Goal: Information Seeking & Learning: Understand process/instructions

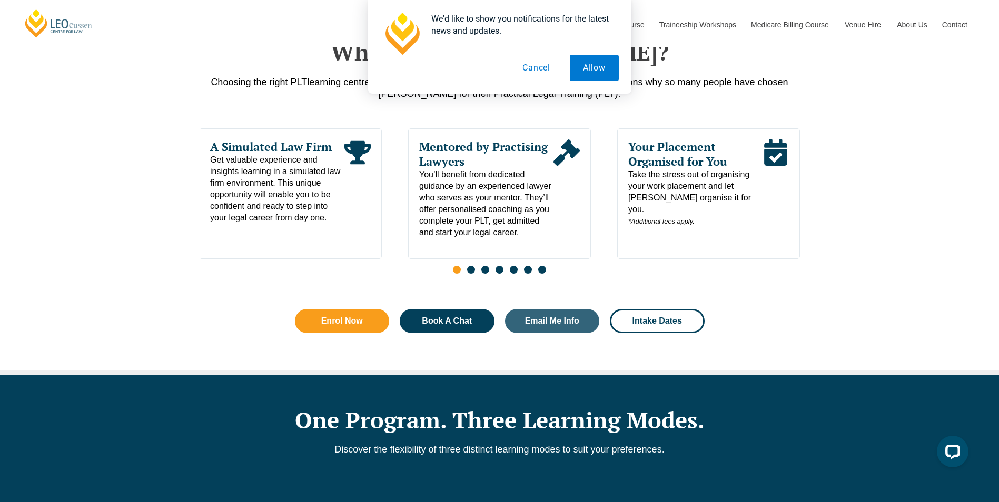
scroll to position [474, 0]
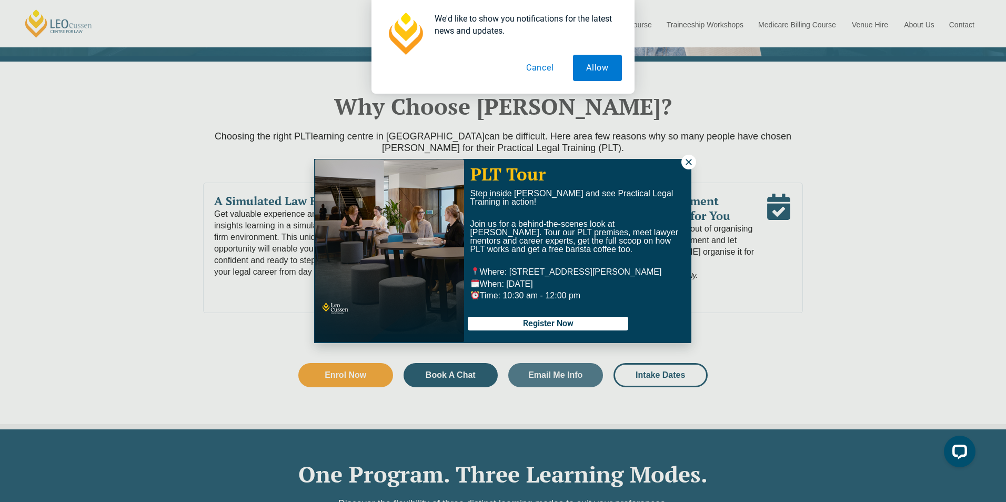
click at [692, 163] on icon at bounding box center [688, 161] width 9 height 9
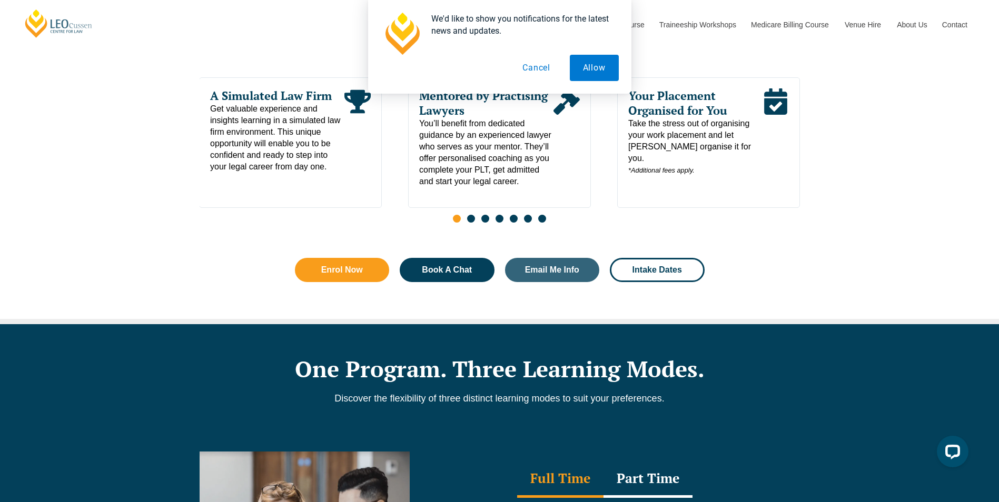
scroll to position [684, 0]
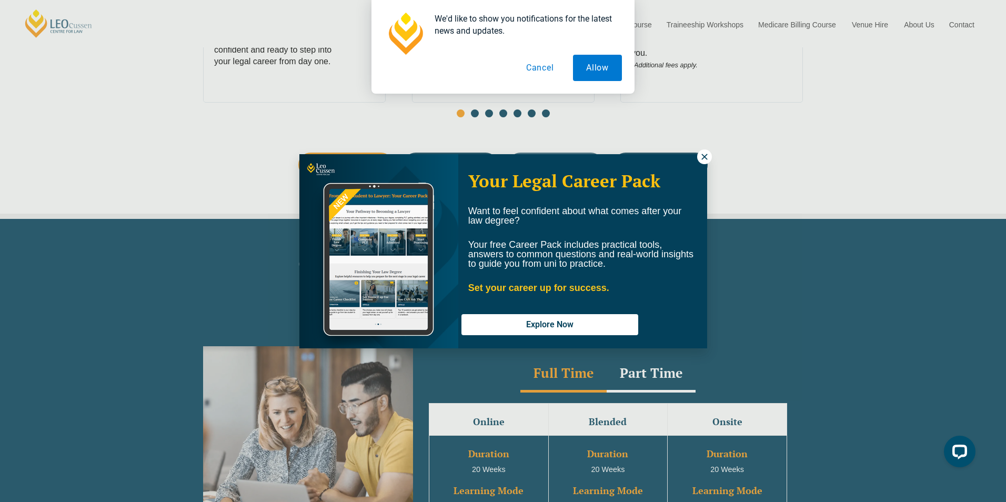
click at [702, 155] on icon at bounding box center [704, 156] width 9 height 9
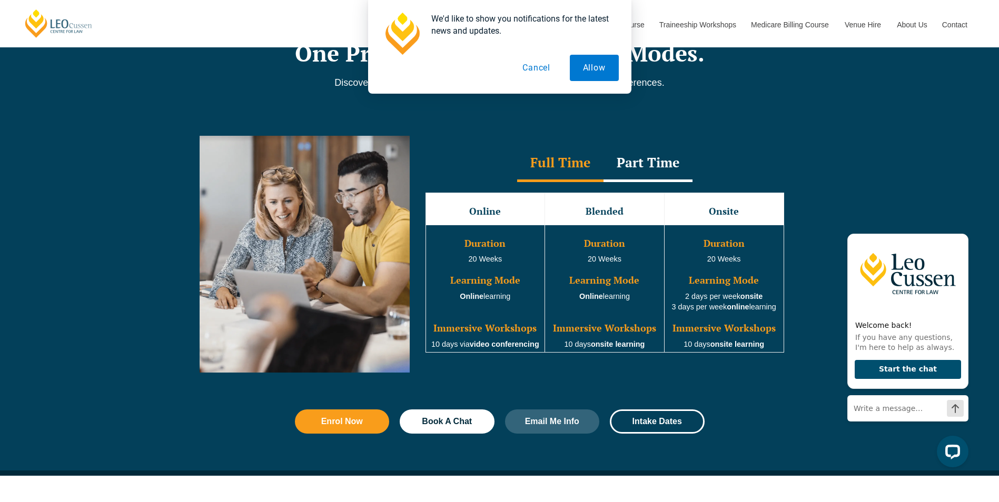
scroll to position [790, 0]
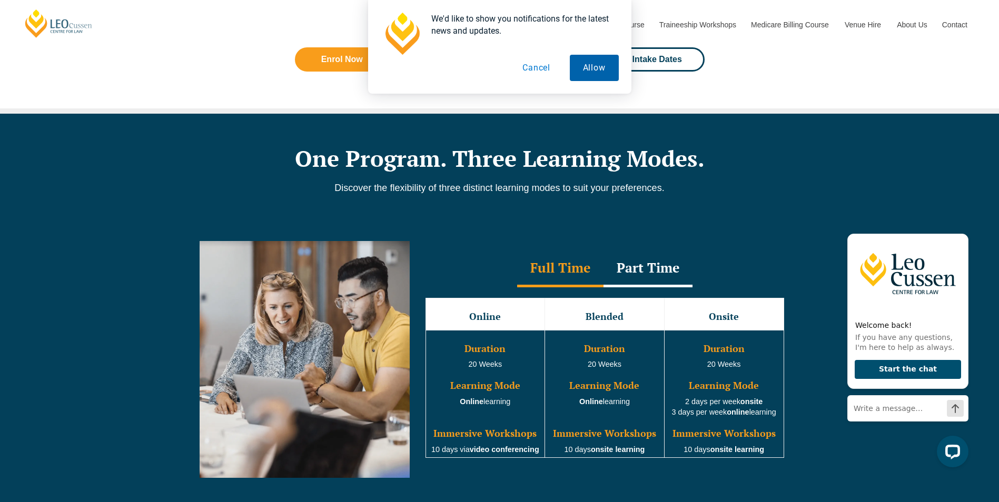
click at [595, 69] on button "Allow" at bounding box center [594, 68] width 49 height 26
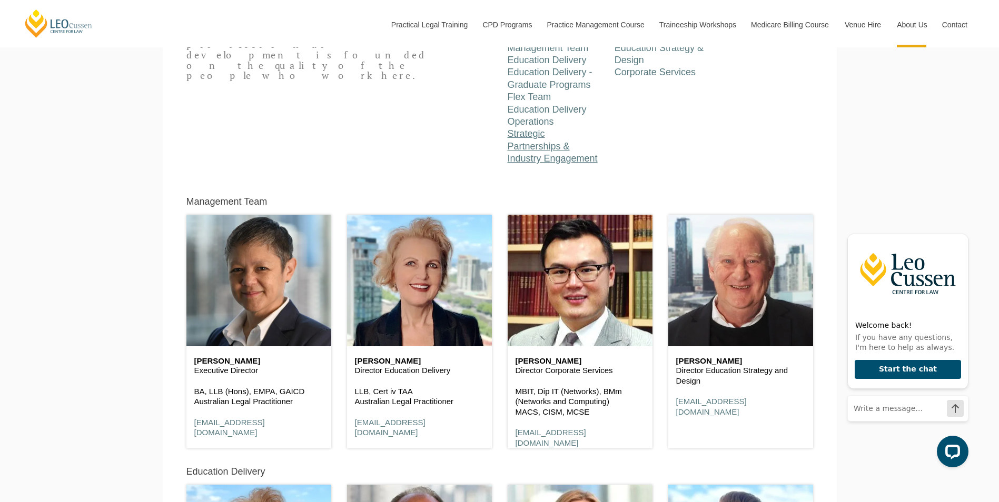
scroll to position [460, 0]
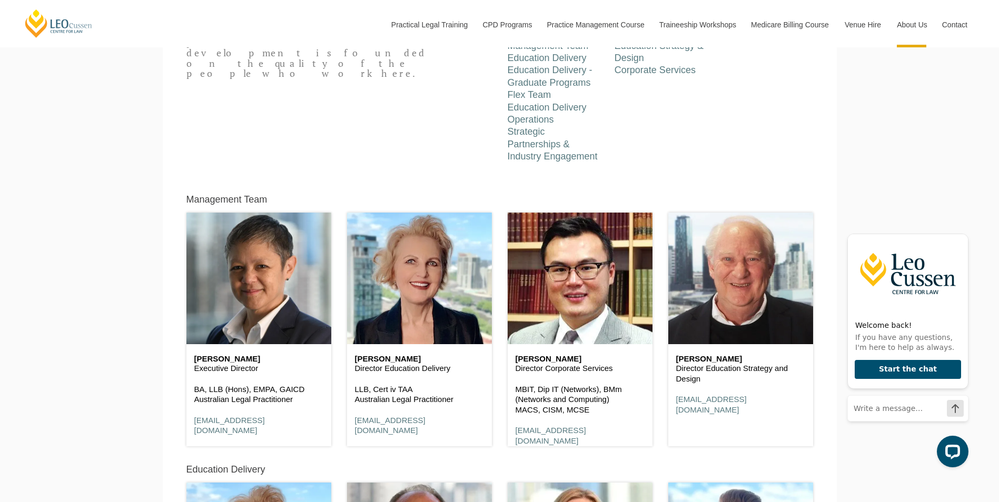
click at [716, 361] on h6 "[PERSON_NAME]" at bounding box center [740, 359] width 129 height 9
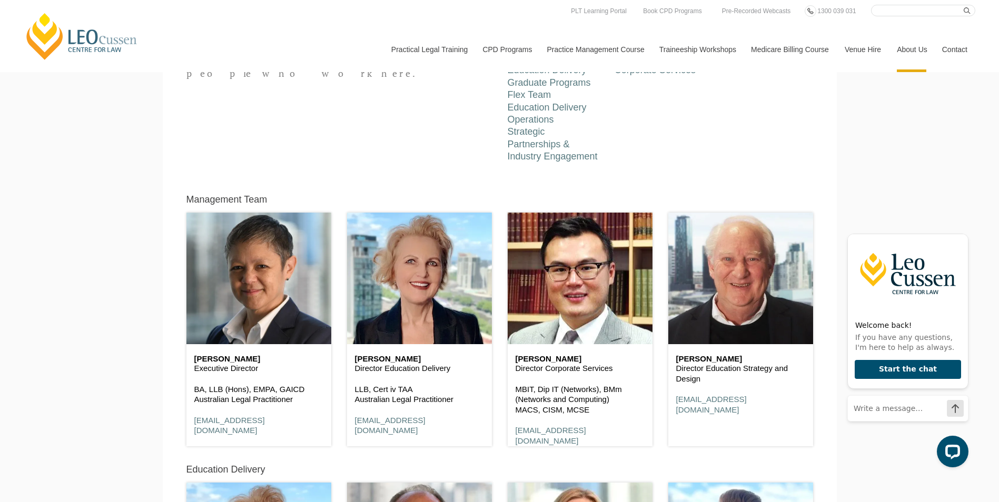
click at [954, 48] on link "Contact" at bounding box center [954, 49] width 41 height 45
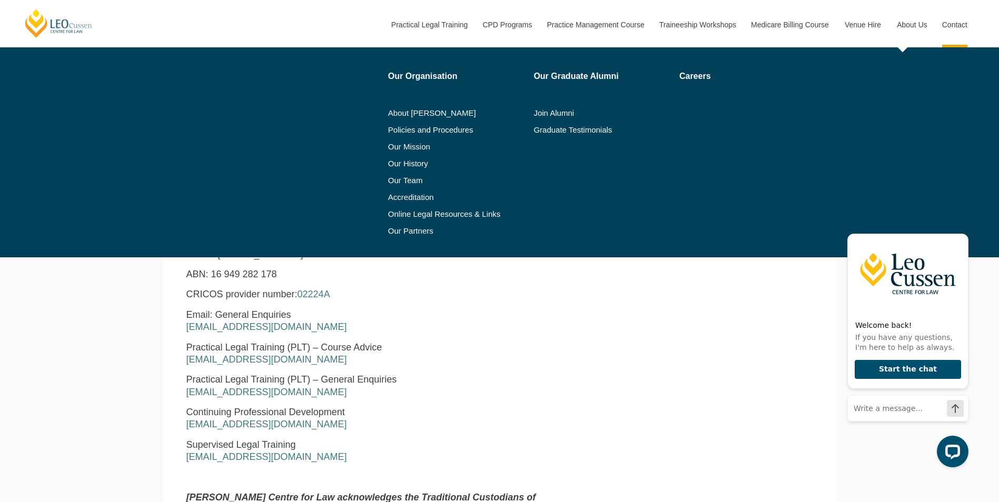
scroll to position [421, 0]
